Goal: Information Seeking & Learning: Learn about a topic

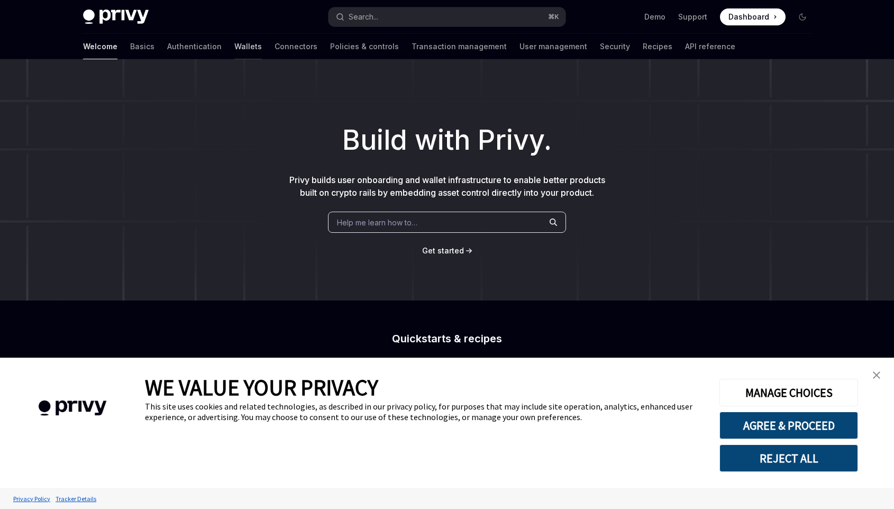
click at [234, 48] on link "Wallets" at bounding box center [248, 46] width 28 height 25
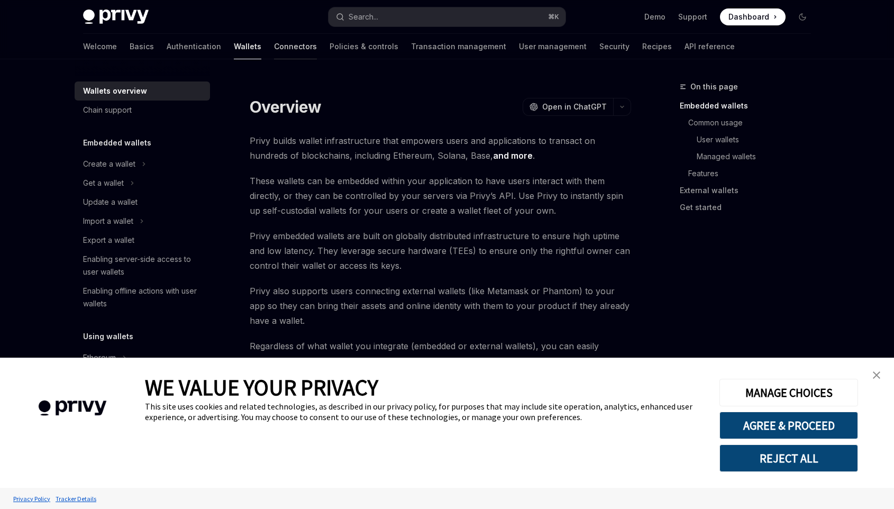
click at [274, 47] on link "Connectors" at bounding box center [295, 46] width 43 height 25
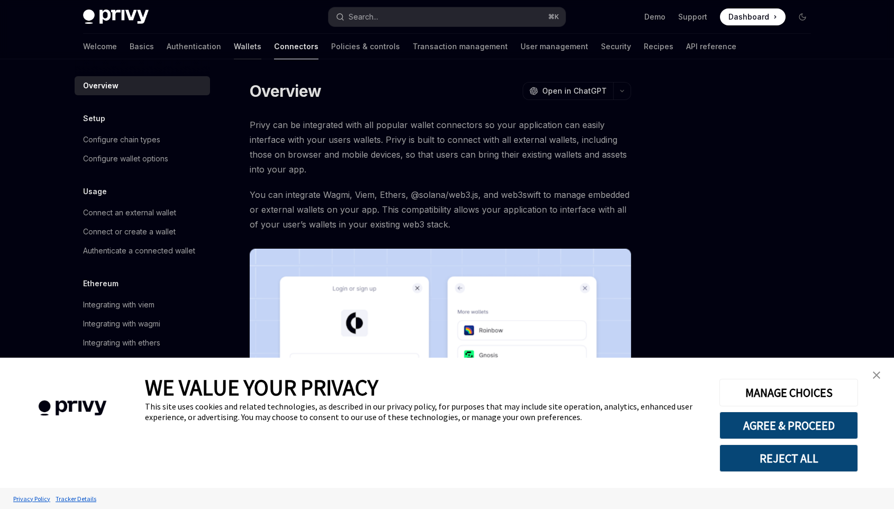
click at [234, 42] on link "Wallets" at bounding box center [248, 46] width 28 height 25
type textarea "*"
